Goal: Information Seeking & Learning: Learn about a topic

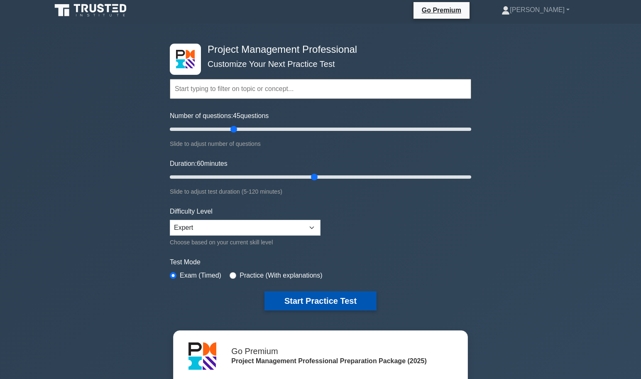
click at [320, 299] on button "Start Practice Test" at bounding box center [321, 300] width 112 height 19
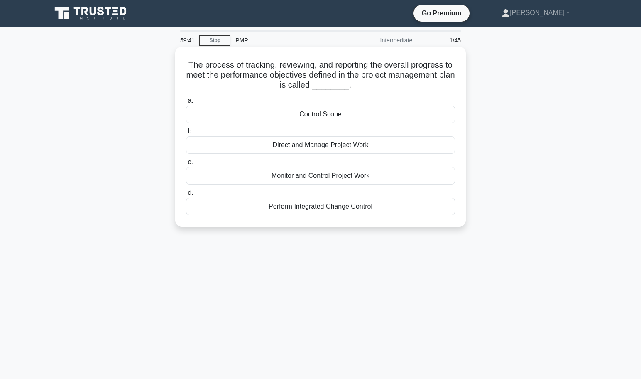
click at [317, 177] on div "Monitor and Control Project Work" at bounding box center [320, 175] width 269 height 17
click at [186, 165] on input "c. Monitor and Control Project Work" at bounding box center [186, 162] width 0 height 5
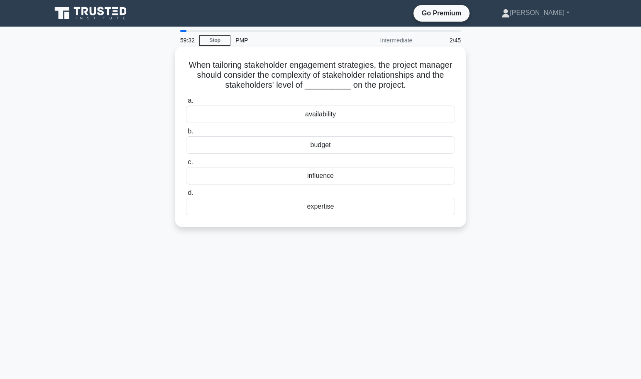
click at [391, 176] on div "influence" at bounding box center [320, 175] width 269 height 17
click at [186, 165] on input "c. influence" at bounding box center [186, 162] width 0 height 5
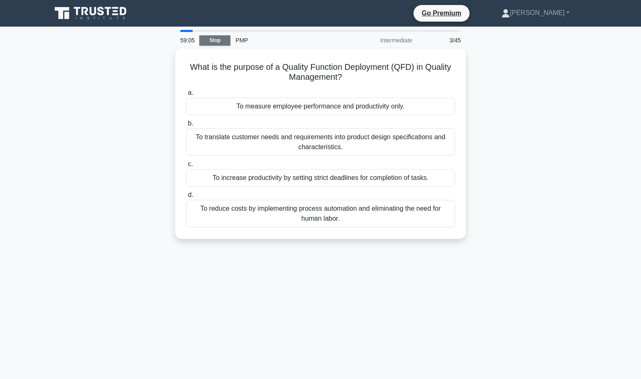
click at [220, 40] on link "Stop" at bounding box center [214, 40] width 31 height 10
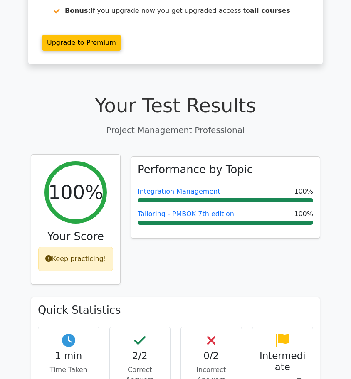
scroll to position [186, 0]
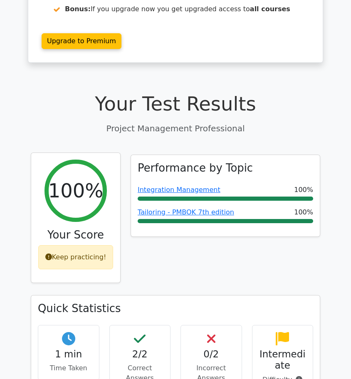
click at [96, 245] on div "Keep practicing!" at bounding box center [75, 257] width 75 height 24
click at [75, 245] on div "Keep practicing!" at bounding box center [75, 257] width 75 height 24
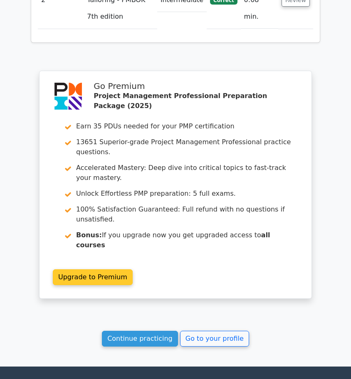
scroll to position [1220, 0]
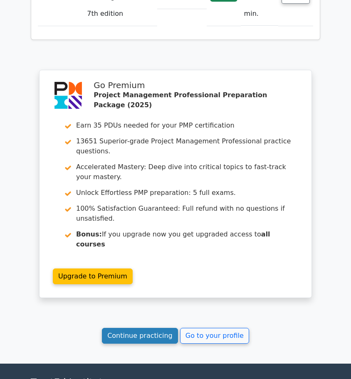
click at [155, 328] on link "Continue practicing" at bounding box center [140, 336] width 76 height 16
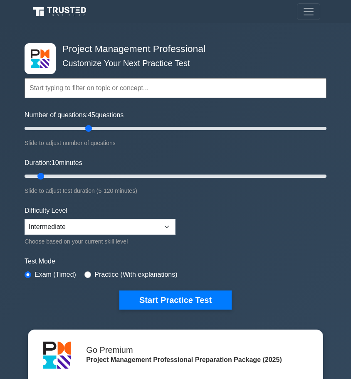
drag, startPoint x: 38, startPoint y: 127, endPoint x: 87, endPoint y: 128, distance: 48.6
type input "45"
click at [87, 128] on input "Number of questions: 45 questions" at bounding box center [176, 128] width 302 height 10
drag, startPoint x: 41, startPoint y: 176, endPoint x: 163, endPoint y: 178, distance: 121.7
type input "60"
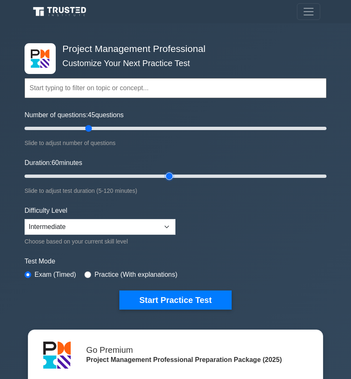
click at [163, 178] on input "Duration: 60 minutes" at bounding box center [176, 176] width 302 height 10
click at [106, 231] on select "Beginner Intermediate Expert" at bounding box center [100, 227] width 151 height 16
select select "expert"
click at [25, 219] on select "Beginner Intermediate Expert" at bounding box center [100, 227] width 151 height 16
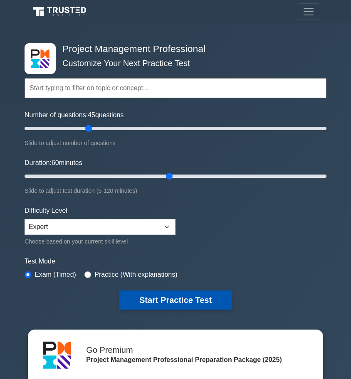
click at [184, 299] on button "Start Practice Test" at bounding box center [175, 299] width 112 height 19
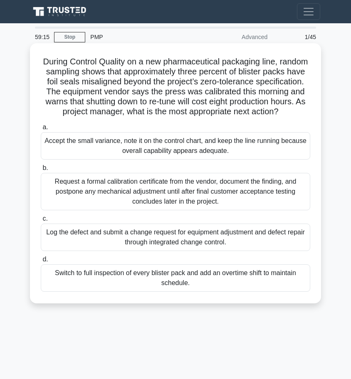
drag, startPoint x: 173, startPoint y: 71, endPoint x: 310, endPoint y: 107, distance: 141.4
click at [310, 107] on h5 "During Control Quality on a new pharmaceutical packaging line, random sampling …" at bounding box center [175, 87] width 271 height 61
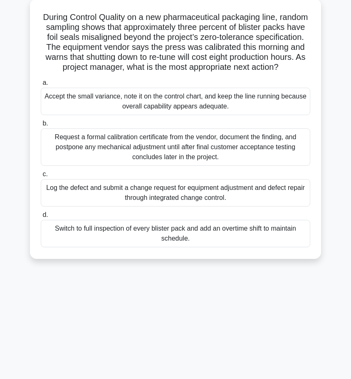
scroll to position [46, 0]
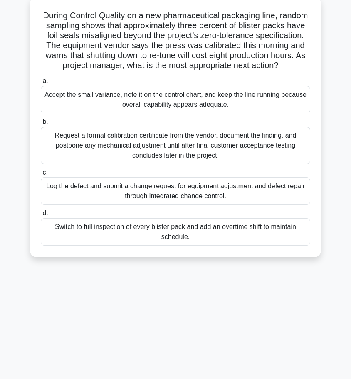
click at [180, 196] on div "Log the defect and submit a change request for equipment adjustment and defect …" at bounding box center [175, 190] width 269 height 27
click at [41, 175] on input "c. Log the defect and submit a change request for equipment adjustment and defe…" at bounding box center [41, 172] width 0 height 5
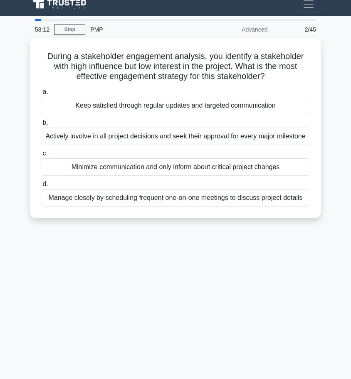
scroll to position [0, 0]
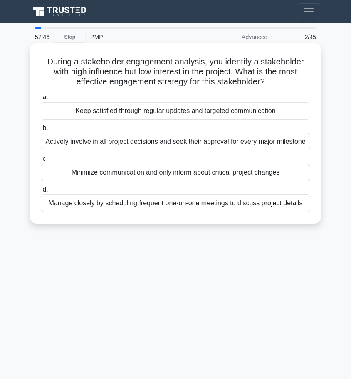
click at [159, 112] on div "Keep satisfied through regular updates and targeted communication" at bounding box center [175, 110] width 269 height 17
click at [41, 100] on input "a. Keep satisfied through regular updates and targeted communication" at bounding box center [41, 97] width 0 height 5
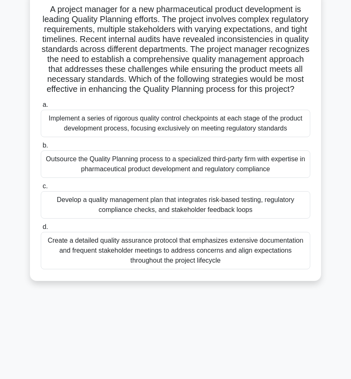
scroll to position [57, 0]
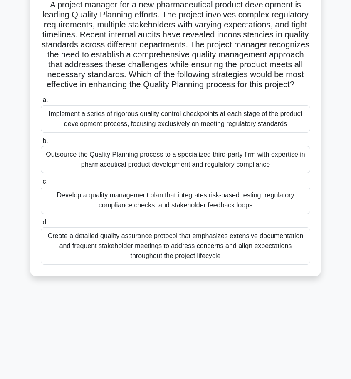
click at [165, 204] on div "Develop a quality management plan that integrates risk-based testing, regulator…" at bounding box center [175, 200] width 269 height 27
click at [41, 184] on input "c. Develop a quality management plan that integrates risk-based testing, regula…" at bounding box center [41, 181] width 0 height 5
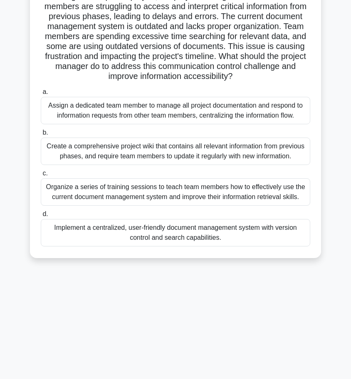
scroll to position [66, 0]
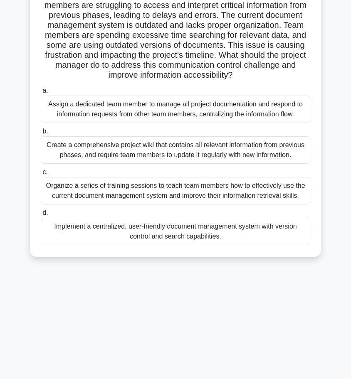
click at [174, 231] on div "Implement a centralized, user-friendly document management system with version …" at bounding box center [175, 231] width 269 height 27
click at [41, 216] on input "d. Implement a centralized, user-friendly document management system with versi…" at bounding box center [41, 212] width 0 height 5
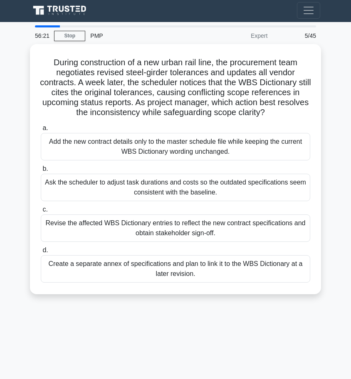
scroll to position [0, 0]
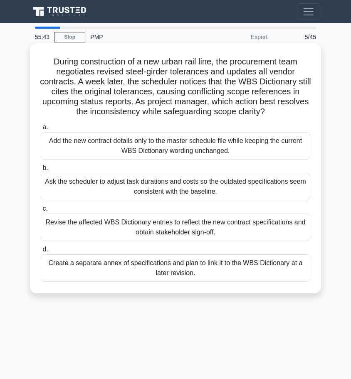
click at [181, 222] on div "Revise the affected WBS Dictionary entries to reflect the new contract specific…" at bounding box center [175, 227] width 269 height 27
click at [41, 211] on input "c. Revise the affected WBS Dictionary entries to reflect the new contract speci…" at bounding box center [41, 208] width 0 height 5
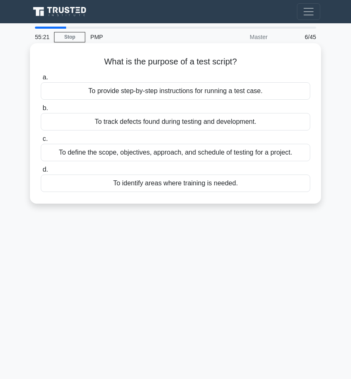
click at [187, 91] on div "To provide step-by-step instructions for running a test case." at bounding box center [175, 90] width 269 height 17
click at [41, 80] on input "a. To provide step-by-step instructions for running a test case." at bounding box center [41, 77] width 0 height 5
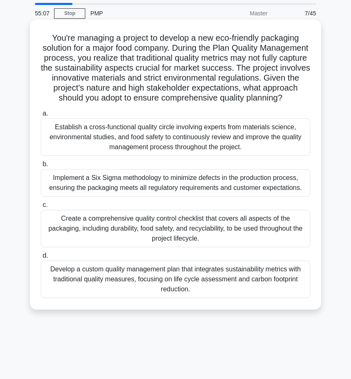
scroll to position [21, 0]
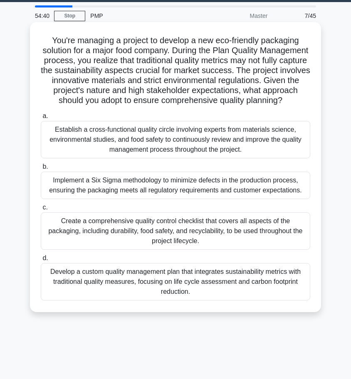
click at [165, 278] on div "Develop a custom quality management plan that integrates sustainability metrics…" at bounding box center [175, 281] width 269 height 37
click at [41, 261] on input "d. Develop a custom quality management plan that integrates sustainability metr…" at bounding box center [41, 258] width 0 height 5
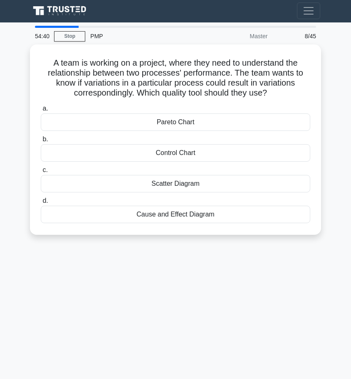
scroll to position [0, 0]
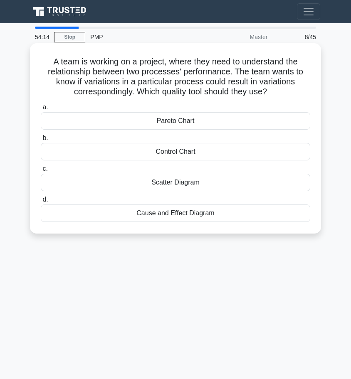
click at [160, 214] on div "Cause and Effect Diagram" at bounding box center [175, 212] width 269 height 17
click at [41, 202] on input "d. Cause and Effect Diagram" at bounding box center [41, 199] width 0 height 5
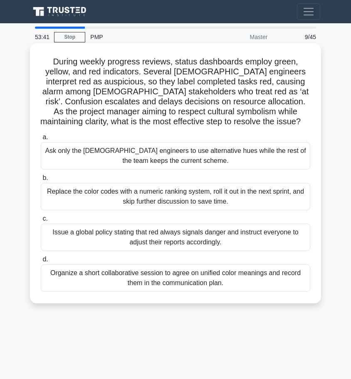
click at [156, 283] on div "Organize a short collaborative session to agree on unified color meanings and r…" at bounding box center [175, 277] width 269 height 27
click at [41, 262] on input "d. Organize a short collaborative session to agree on unified color meanings an…" at bounding box center [41, 259] width 0 height 5
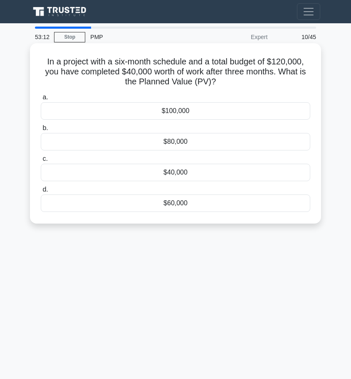
click at [182, 206] on div "$60,000" at bounding box center [175, 202] width 269 height 17
click at [41, 192] on input "d. $60,000" at bounding box center [41, 189] width 0 height 5
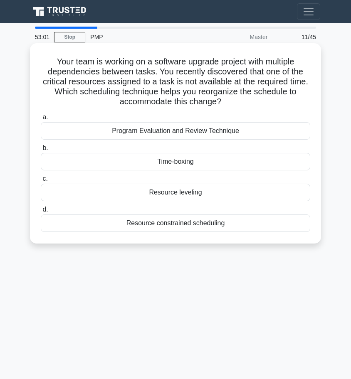
click at [194, 196] on div "Resource leveling" at bounding box center [175, 192] width 269 height 17
click at [41, 182] on input "c. Resource leveling" at bounding box center [41, 178] width 0 height 5
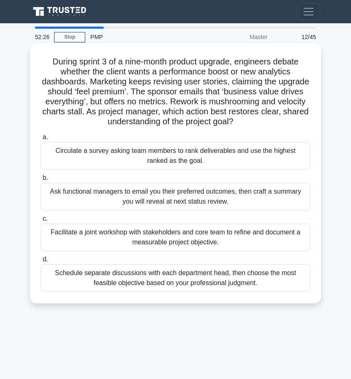
click at [184, 241] on div "Facilitate a joint workshop with stakeholders and core team to refine and docum…" at bounding box center [175, 237] width 269 height 27
click at [41, 221] on input "c. Facilitate a joint workshop with stakeholders and core team to refine and do…" at bounding box center [41, 218] width 0 height 5
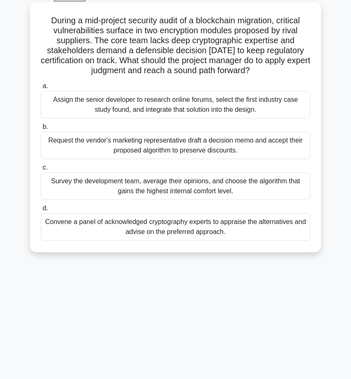
scroll to position [41, 0]
click at [195, 231] on div "Convene a panel of acknowledged cryptography experts to appraise the alternativ…" at bounding box center [175, 227] width 269 height 27
click at [41, 211] on input "d. Convene a panel of acknowledged cryptography experts to appraise the alterna…" at bounding box center [41, 208] width 0 height 5
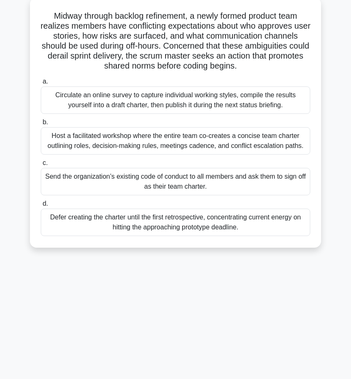
scroll to position [47, 0]
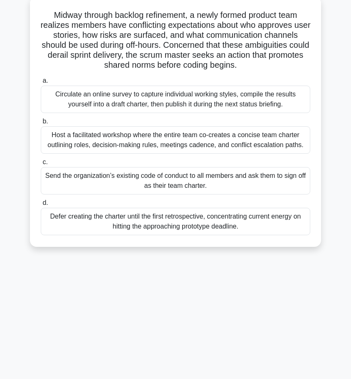
click at [128, 145] on div "Host a facilitated workshop where the entire team co-creates a concise team cha…" at bounding box center [175, 139] width 269 height 27
click at [41, 124] on input "b. Host a facilitated workshop where the entire team co-creates a concise team …" at bounding box center [41, 121] width 0 height 5
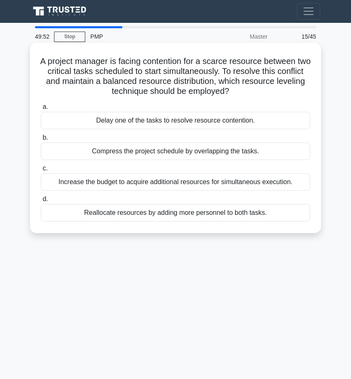
scroll to position [0, 0]
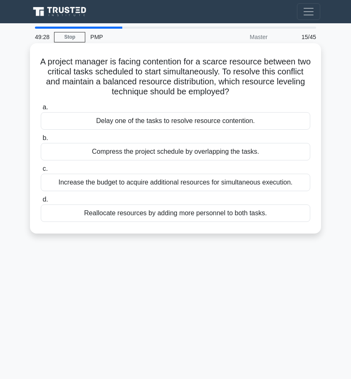
click at [138, 122] on div "Delay one of the tasks to resolve resource contention." at bounding box center [175, 120] width 269 height 17
click at [41, 110] on input "a. Delay one of the tasks to resolve resource contention." at bounding box center [41, 107] width 0 height 5
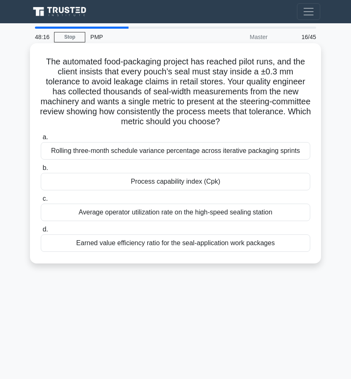
click at [174, 182] on div "Process capability index (Cpk)" at bounding box center [175, 181] width 269 height 17
click at [41, 171] on input "b. Process capability index (Cpk)" at bounding box center [41, 167] width 0 height 5
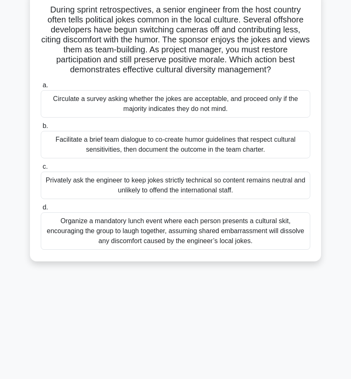
scroll to position [49, 0]
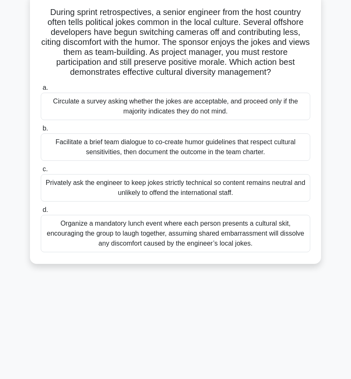
click at [170, 192] on div "Privately ask the engineer to keep jokes strictly technical so content remains …" at bounding box center [175, 187] width 269 height 27
click at [41, 172] on input "c. Privately ask the engineer to keep jokes strictly technical so content remai…" at bounding box center [41, 169] width 0 height 5
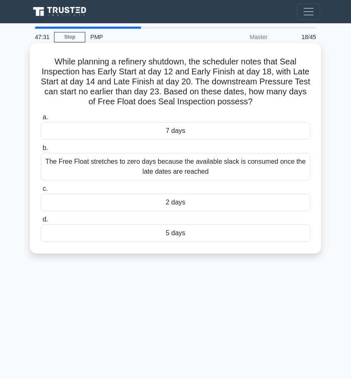
scroll to position [3, 0]
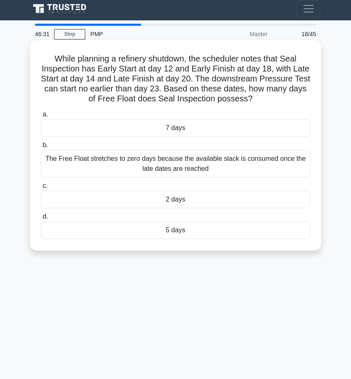
click at [177, 200] on div "2 days" at bounding box center [175, 199] width 269 height 17
click at [41, 189] on input "c. 2 days" at bounding box center [41, 185] width 0 height 5
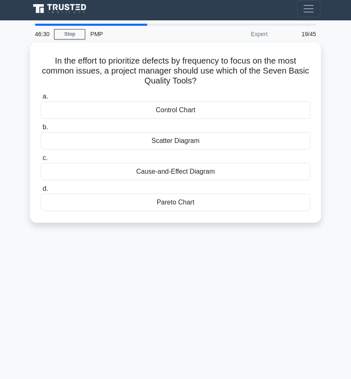
scroll to position [0, 0]
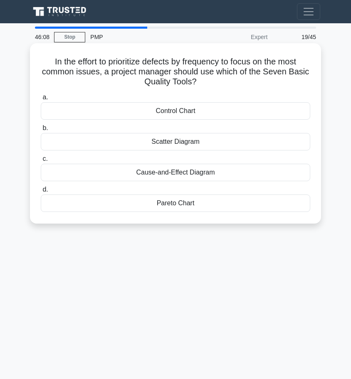
click at [188, 141] on div "Scatter Diagram" at bounding box center [175, 141] width 269 height 17
click at [41, 131] on input "b. Scatter Diagram" at bounding box center [41, 127] width 0 height 5
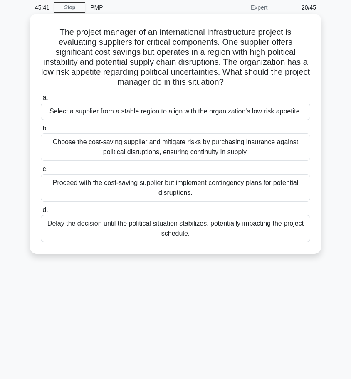
scroll to position [26, 0]
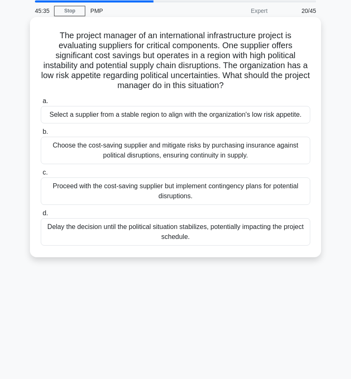
click at [208, 118] on div "Select a supplier from a stable region to align with the organization's low ris…" at bounding box center [175, 114] width 269 height 17
click at [41, 104] on input "a. Select a supplier from a stable region to align with the organization's low …" at bounding box center [41, 100] width 0 height 5
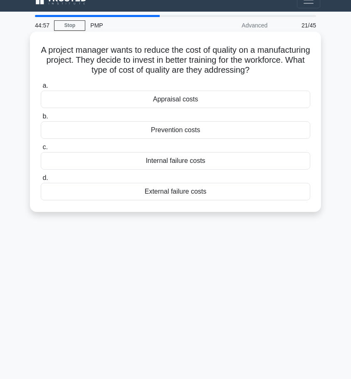
scroll to position [13, 0]
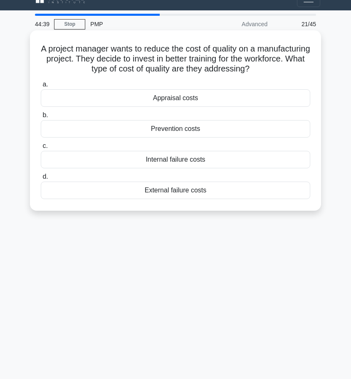
click at [158, 130] on div "Prevention costs" at bounding box center [175, 128] width 269 height 17
click at [41, 118] on input "b. Prevention costs" at bounding box center [41, 115] width 0 height 5
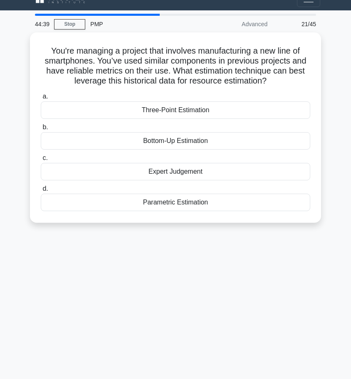
scroll to position [0, 0]
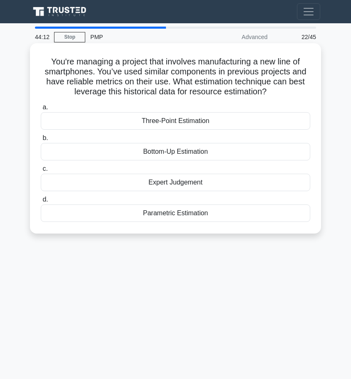
click at [193, 183] on div "Expert Judgement" at bounding box center [175, 182] width 269 height 17
click at [41, 172] on input "c. Expert Judgement" at bounding box center [41, 168] width 0 height 5
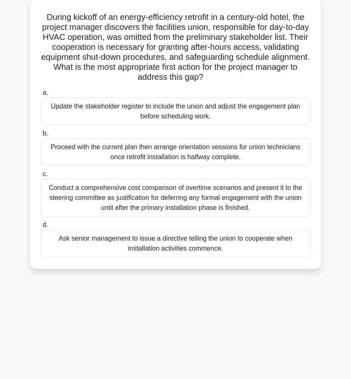
scroll to position [47, 0]
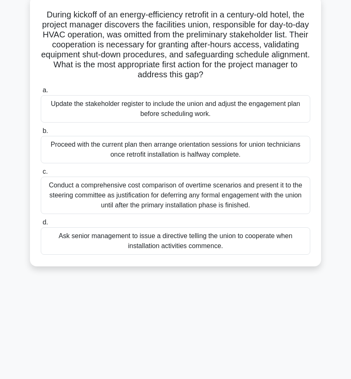
click at [168, 106] on div "Update the stakeholder register to include the union and adjust the engagement …" at bounding box center [175, 108] width 269 height 27
click at [41, 93] on input "a. Update the stakeholder register to include the union and adjust the engageme…" at bounding box center [41, 90] width 0 height 5
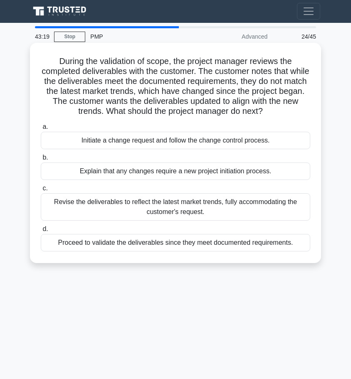
scroll to position [0, 0]
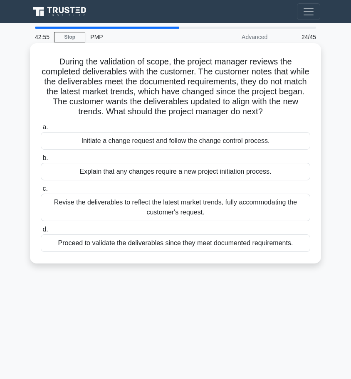
click at [183, 140] on div "Initiate a change request and follow the change control process." at bounding box center [175, 140] width 269 height 17
click at [41, 130] on input "a. Initiate a change request and follow the change control process." at bounding box center [41, 127] width 0 height 5
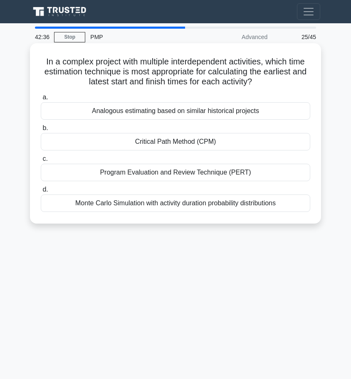
click at [180, 143] on div "Critical Path Method (CPM)" at bounding box center [175, 141] width 269 height 17
click at [41, 131] on input "b. Critical Path Method (CPM)" at bounding box center [41, 127] width 0 height 5
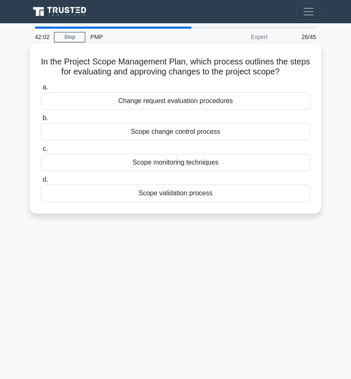
click at [188, 133] on div "Scope change control process" at bounding box center [175, 131] width 269 height 17
click at [41, 121] on input "b. Scope change control process" at bounding box center [41, 117] width 0 height 5
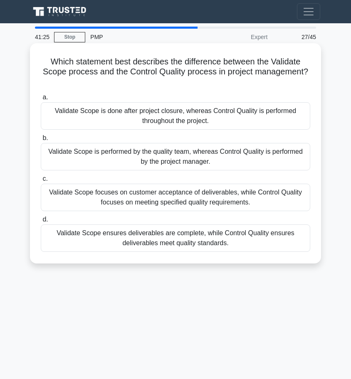
click at [179, 233] on div "Validate Scope ensures deliverables are complete, while Control Quality ensures…" at bounding box center [175, 237] width 269 height 27
click at [41, 222] on input "d. Validate Scope ensures deliverables are complete, while Control Quality ensu…" at bounding box center [41, 219] width 0 height 5
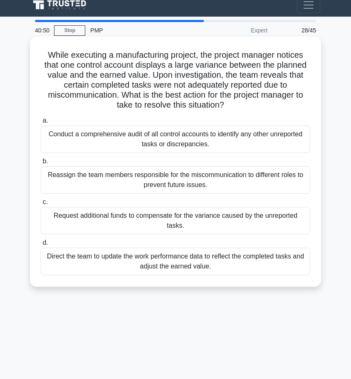
scroll to position [5, 0]
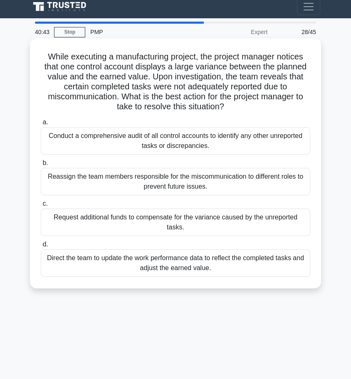
click at [172, 260] on div "Direct the team to update the work performance data to reflect the completed ta…" at bounding box center [175, 262] width 269 height 27
click at [41, 247] on input "d. Direct the team to update the work performance data to reflect the completed…" at bounding box center [41, 244] width 0 height 5
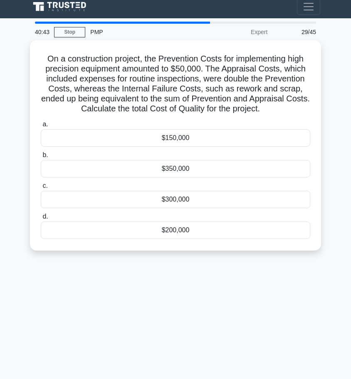
scroll to position [0, 0]
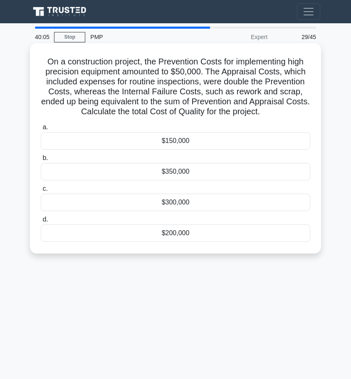
click at [182, 202] on div "$300,000" at bounding box center [175, 202] width 269 height 17
click at [41, 192] on input "c. $300,000" at bounding box center [41, 188] width 0 height 5
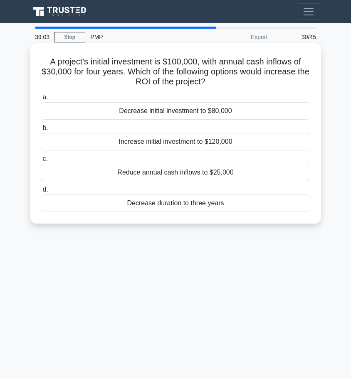
click at [184, 207] on div "Decrease duration to three years" at bounding box center [175, 202] width 269 height 17
click at [41, 192] on input "d. Decrease duration to three years" at bounding box center [41, 189] width 0 height 5
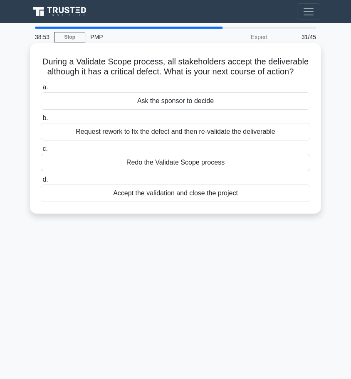
click at [192, 133] on div "Request rework to fix the defect and then re-validate the deliverable" at bounding box center [175, 131] width 269 height 17
click at [41, 121] on input "b. Request rework to fix the defect and then re-validate the deliverable" at bounding box center [41, 117] width 0 height 5
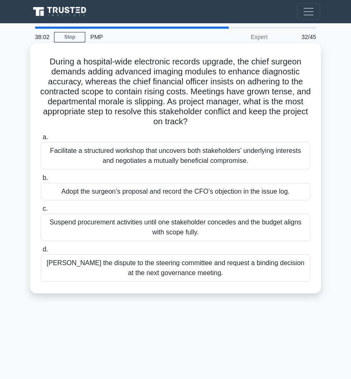
click at [195, 160] on div "Facilitate a structured workshop that uncovers both stakeholders’ underlying in…" at bounding box center [175, 155] width 269 height 27
click at [41, 140] on input "a. Facilitate a structured workshop that uncovers both stakeholders’ underlying…" at bounding box center [41, 137] width 0 height 5
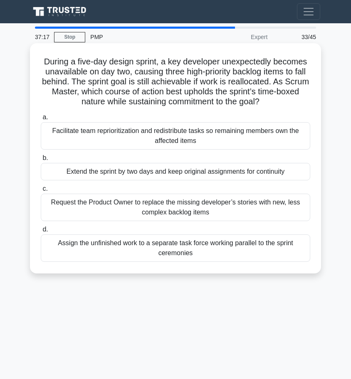
click at [171, 141] on div "Facilitate team reprioritization and redistribute tasks so remaining members ow…" at bounding box center [175, 135] width 269 height 27
click at [41, 120] on input "a. Facilitate team reprioritization and redistribute tasks so remaining members…" at bounding box center [41, 117] width 0 height 5
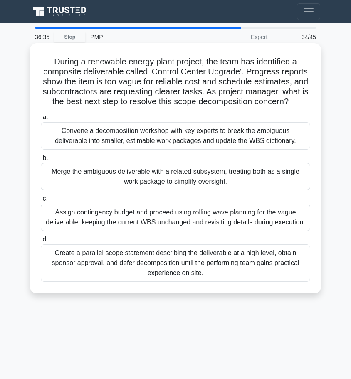
click at [202, 139] on div "Convene a decomposition workshop with key experts to break the ambiguous delive…" at bounding box center [175, 135] width 269 height 27
click at [41, 120] on input "a. Convene a decomposition workshop with key experts to break the ambiguous del…" at bounding box center [41, 117] width 0 height 5
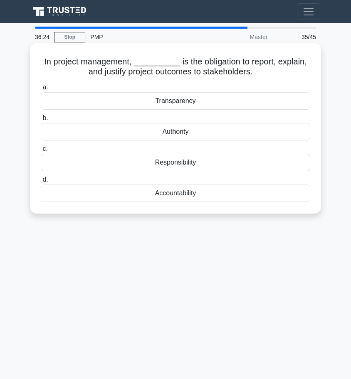
click at [179, 101] on div "Transparency" at bounding box center [175, 100] width 269 height 17
click at [41, 90] on input "a. Transparency" at bounding box center [41, 87] width 0 height 5
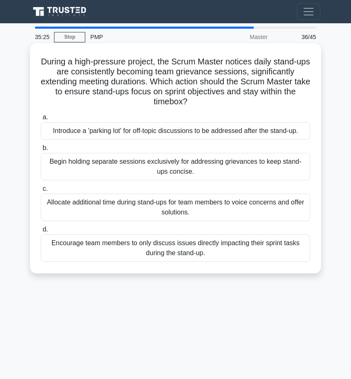
click at [145, 163] on div "Begin holding separate sessions exclusively for addressing grievances to keep s…" at bounding box center [175, 166] width 269 height 27
click at [41, 151] on input "b. Begin holding separate sessions exclusively for addressing grievances to kee…" at bounding box center [41, 147] width 0 height 5
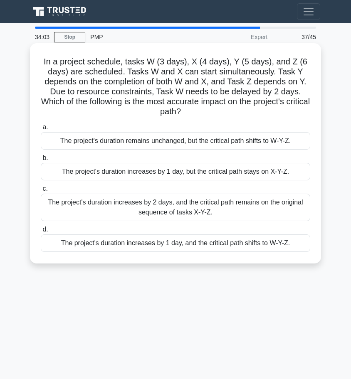
click at [187, 244] on div "The project's duration increases by 1 day, and the critical path shifts to W-Y-…" at bounding box center [175, 242] width 269 height 17
click at [41, 232] on input "d. The project's duration increases by 1 day, and the critical path shifts to W…" at bounding box center [41, 229] width 0 height 5
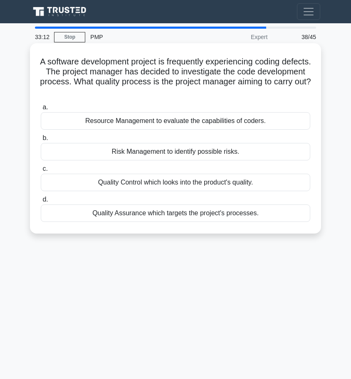
click at [156, 213] on div "Quality Assurance which targets the project's processes." at bounding box center [175, 212] width 269 height 17
click at [41, 202] on input "d. Quality Assurance which targets the project's processes." at bounding box center [41, 199] width 0 height 5
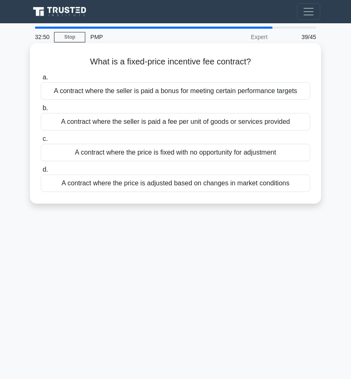
click at [154, 93] on div "A contract where the seller is paid a bonus for meeting certain performance tar…" at bounding box center [175, 90] width 269 height 17
click at [41, 80] on input "a. A contract where the seller is paid a bonus for meeting certain performance …" at bounding box center [41, 77] width 0 height 5
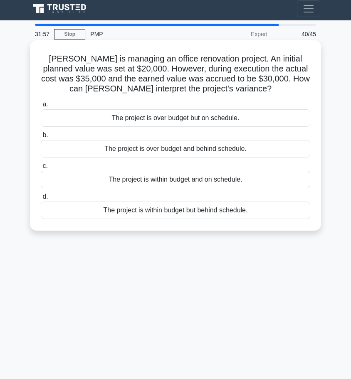
scroll to position [4, 0]
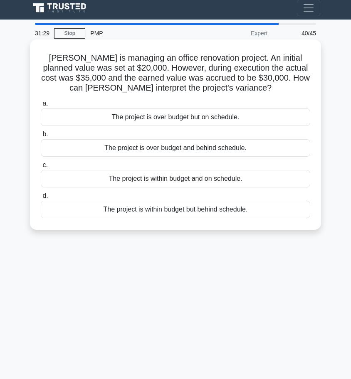
click at [185, 148] on div "The project is over budget and behind schedule." at bounding box center [175, 147] width 269 height 17
click at [41, 137] on input "b. The project is over budget and behind schedule." at bounding box center [41, 134] width 0 height 5
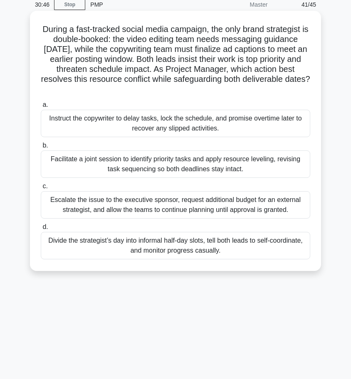
scroll to position [33, 0]
click at [169, 156] on div "Facilitate a joint session to identify priority tasks and apply resource leveli…" at bounding box center [175, 163] width 269 height 27
click at [41, 148] on input "b. Facilitate a joint session to identify priority tasks and apply resource lev…" at bounding box center [41, 145] width 0 height 5
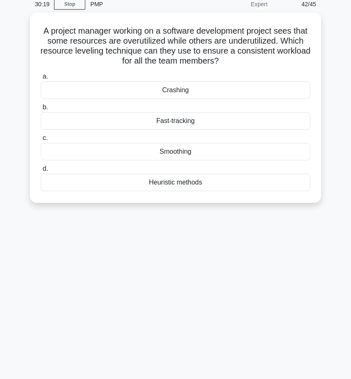
scroll to position [0, 0]
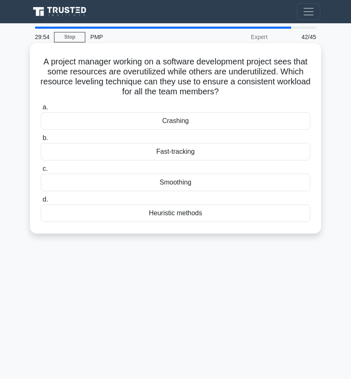
click at [174, 182] on div "Smoothing" at bounding box center [175, 182] width 269 height 17
click at [41, 172] on input "c. Smoothing" at bounding box center [41, 168] width 0 height 5
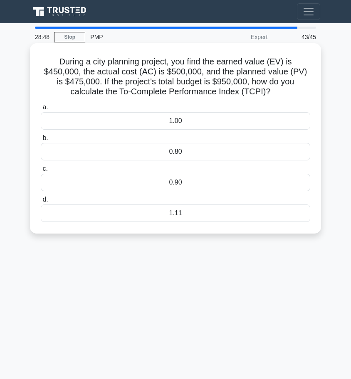
click at [176, 182] on div "0.90" at bounding box center [175, 182] width 269 height 17
click at [41, 172] on input "c. 0.90" at bounding box center [41, 168] width 0 height 5
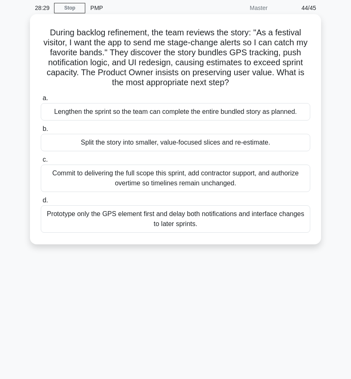
scroll to position [41, 0]
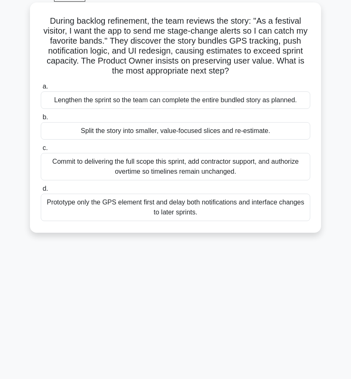
click at [157, 133] on div "Split the story into smaller, value-focused slices and re-estimate." at bounding box center [175, 130] width 269 height 17
click at [41, 120] on input "b. Split the story into smaller, value-focused slices and re-estimate." at bounding box center [41, 117] width 0 height 5
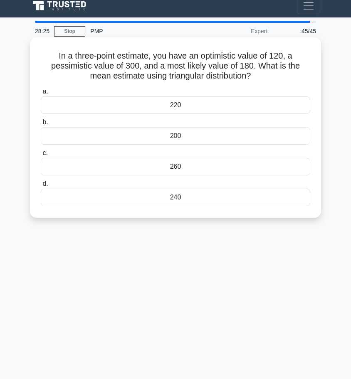
scroll to position [0, 0]
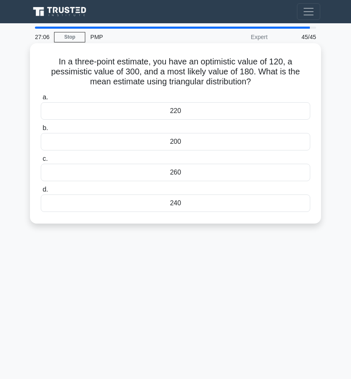
click at [186, 206] on div "240" at bounding box center [175, 202] width 269 height 17
click at [41, 192] on input "d. 240" at bounding box center [41, 189] width 0 height 5
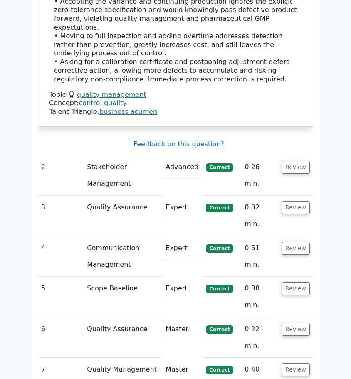
scroll to position [1457, 0]
